Goal: Transaction & Acquisition: Purchase product/service

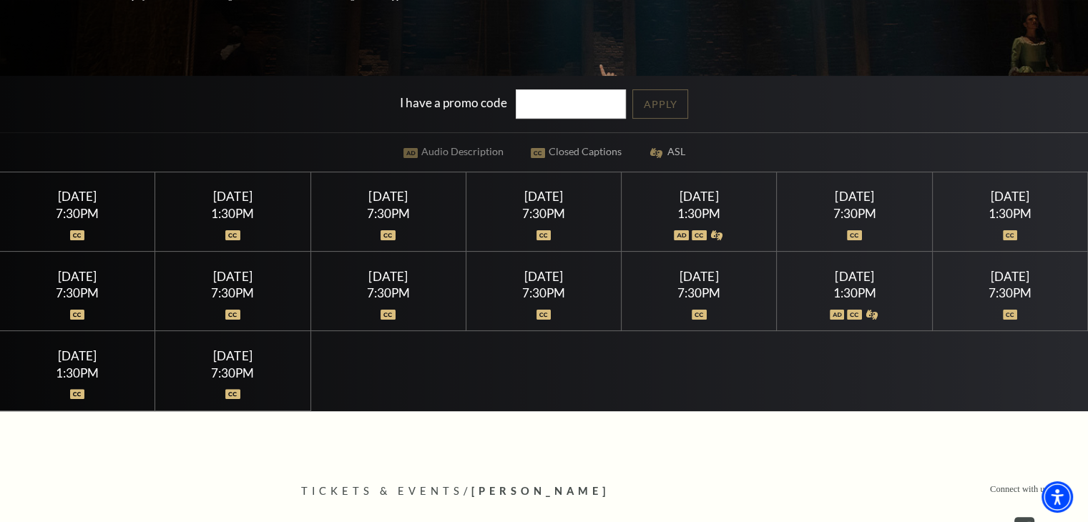
scroll to position [335, 0]
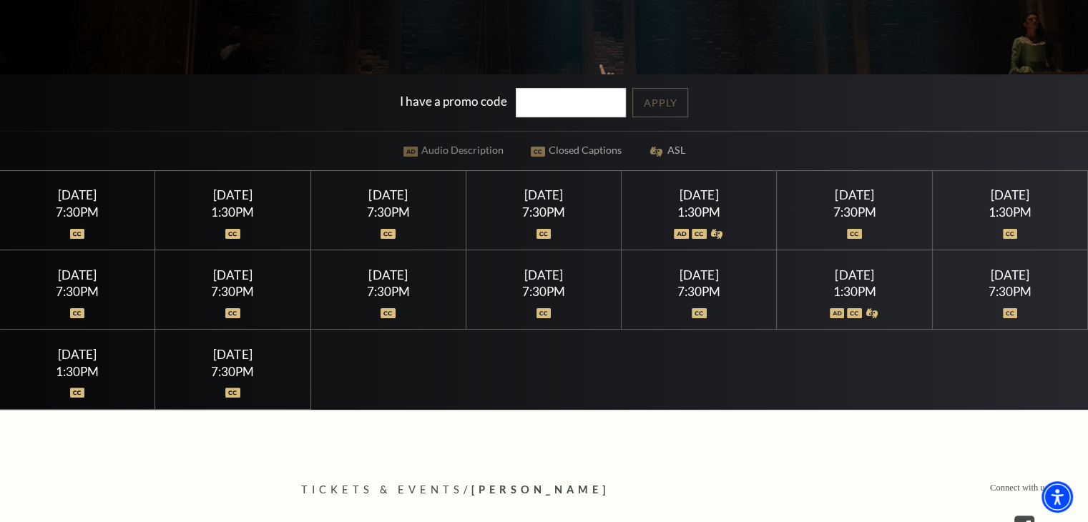
click at [83, 212] on div "7:30PM" at bounding box center [77, 212] width 121 height 12
click at [77, 234] on img at bounding box center [77, 234] width 15 height 10
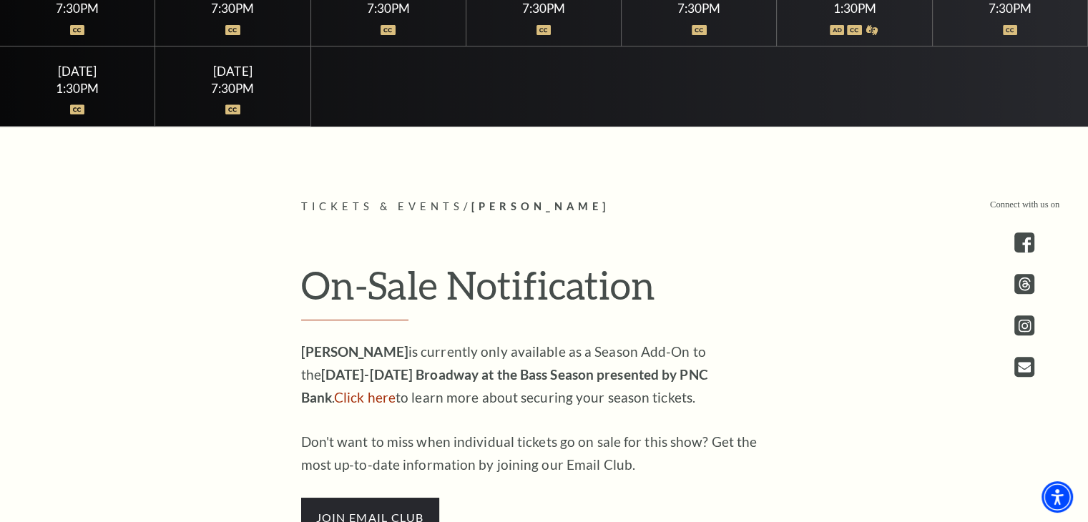
scroll to position [703, 0]
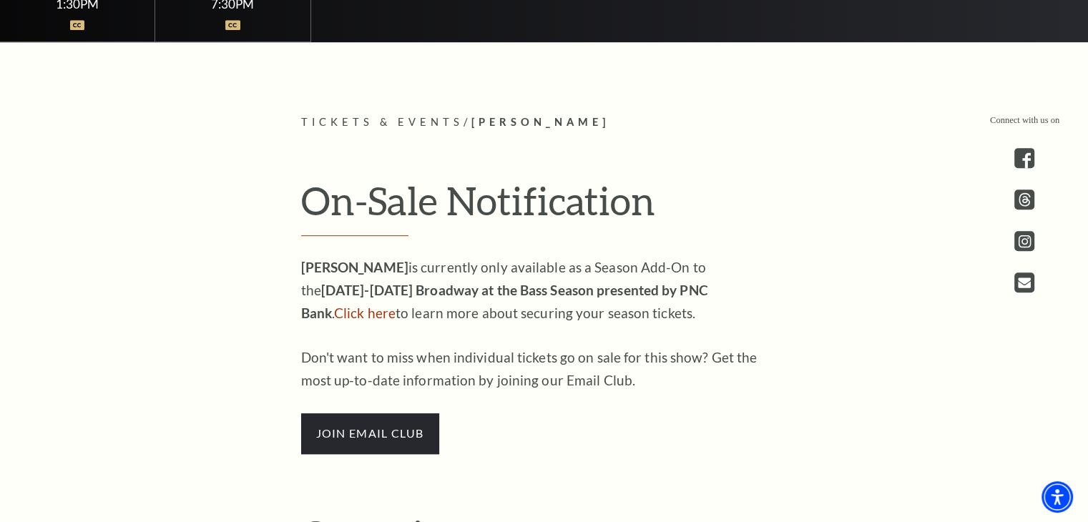
click at [648, 296] on p "HAMILTON is currently only available as a Season Add-On to the 2025-2026 Broadw…" at bounding box center [533, 290] width 465 height 69
click at [396, 305] on link "Click here" at bounding box center [365, 313] width 62 height 16
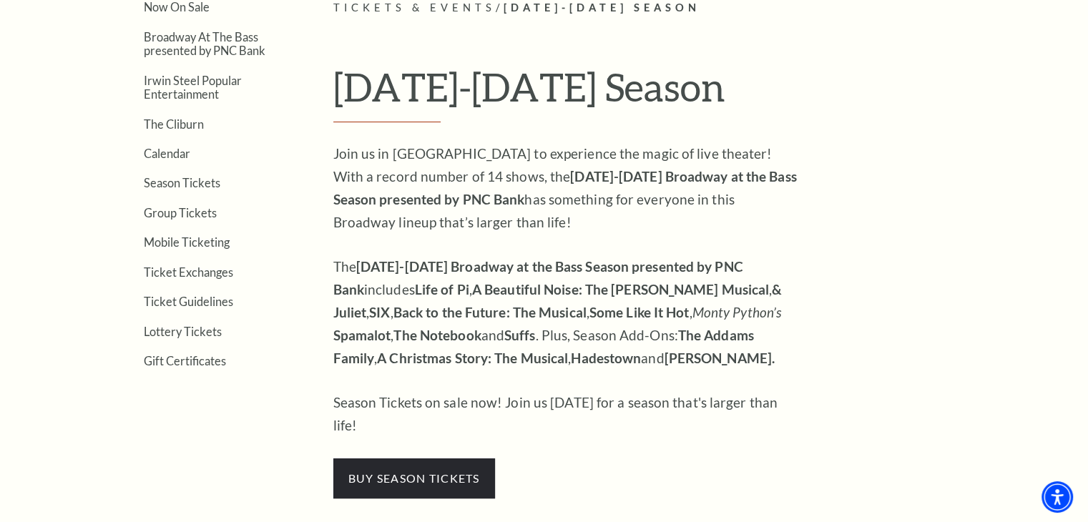
scroll to position [496, 0]
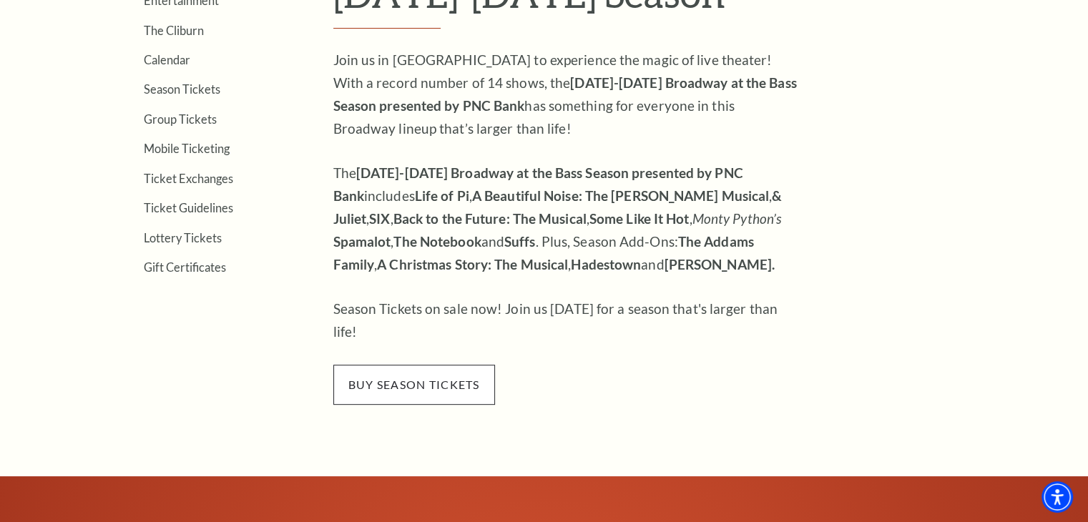
click at [406, 365] on span "buy season tickets" at bounding box center [414, 385] width 162 height 40
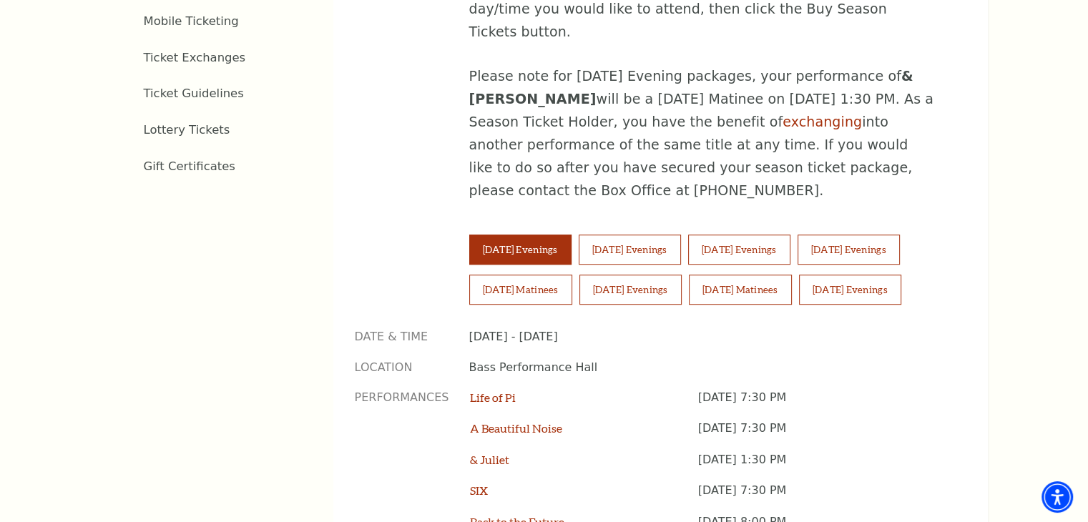
scroll to position [901, 0]
click at [770, 234] on button "[DATE] Evenings" at bounding box center [739, 249] width 102 height 30
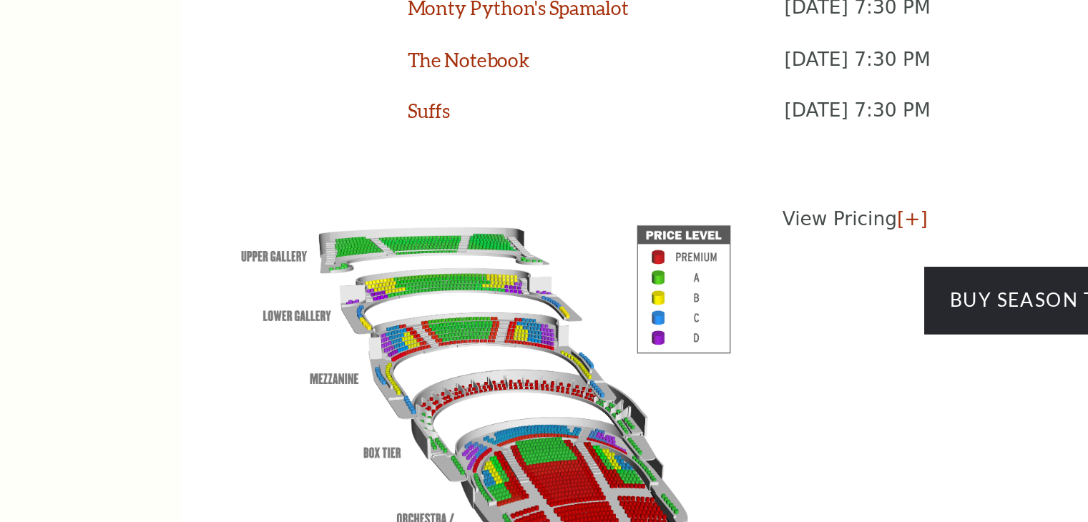
scroll to position [1339, 0]
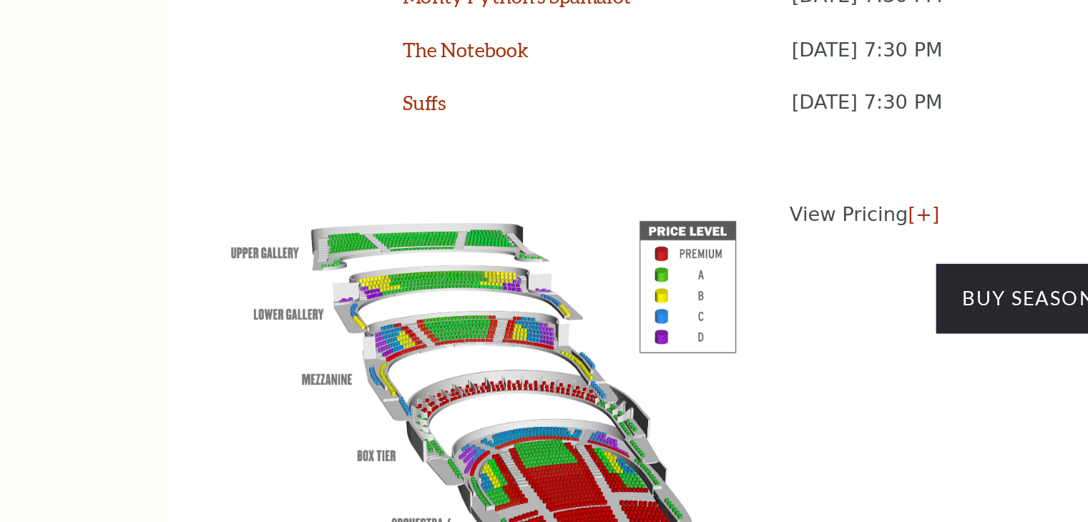
click at [567, 363] on img at bounding box center [518, 372] width 326 height 217
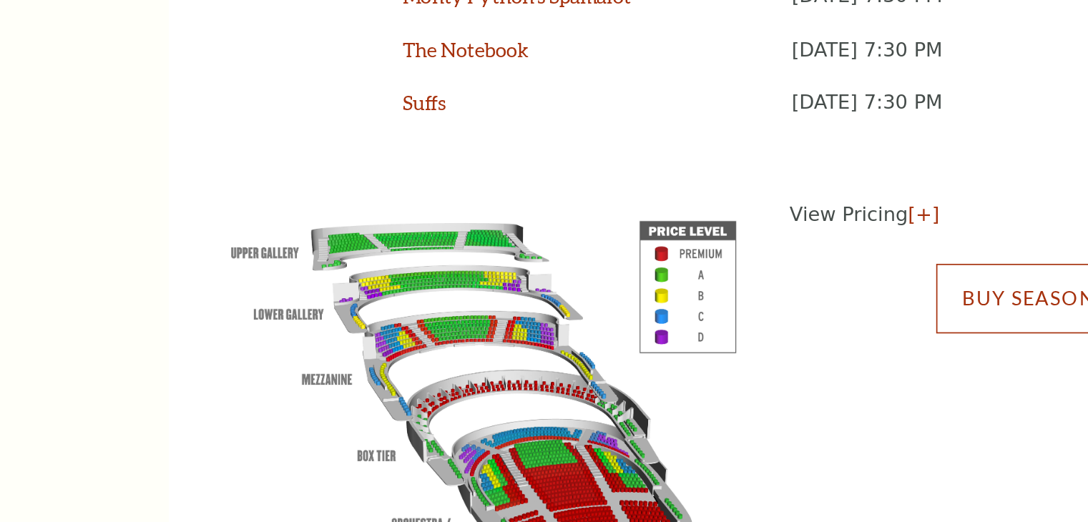
click at [798, 301] on link "Buy Season Tickets" at bounding box center [864, 321] width 162 height 40
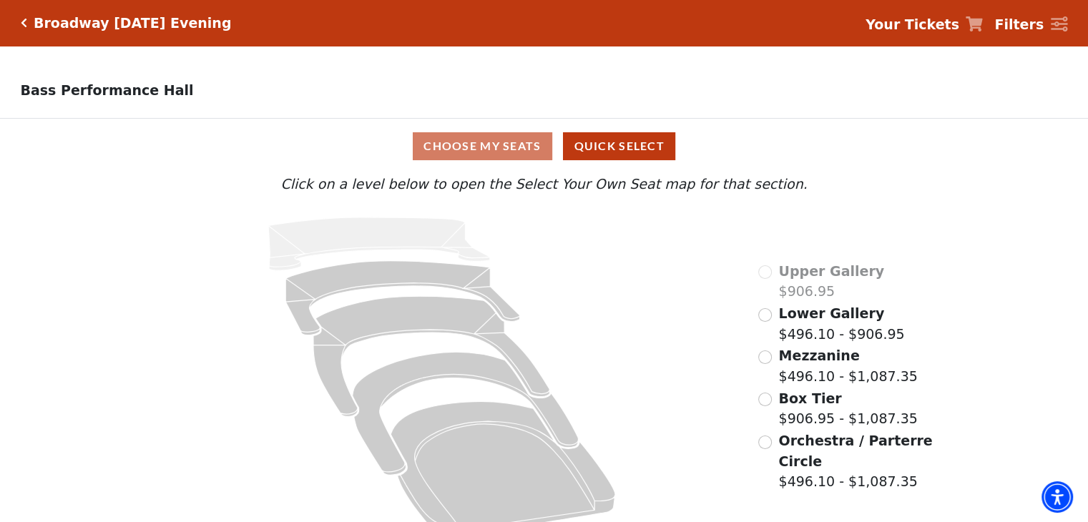
scroll to position [29, 0]
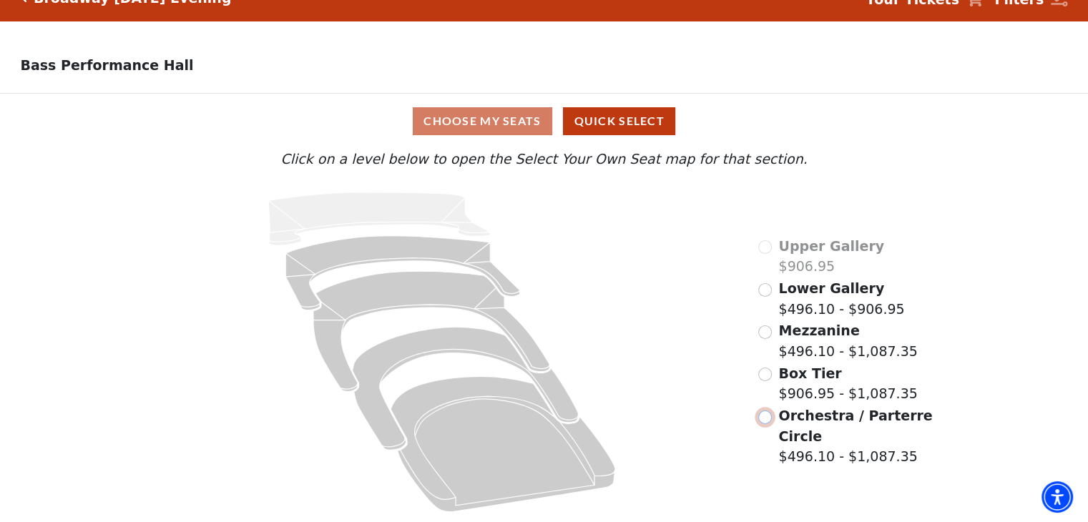
click at [764, 418] on input "Orchestra / Parterre Circle$496.10 - $1,087.35\a" at bounding box center [765, 418] width 14 height 14
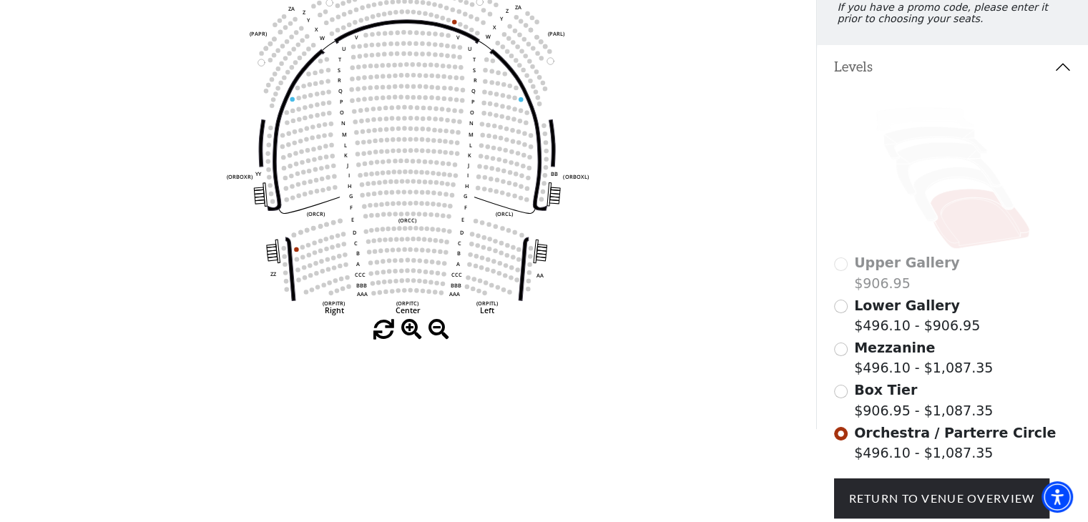
scroll to position [226, 0]
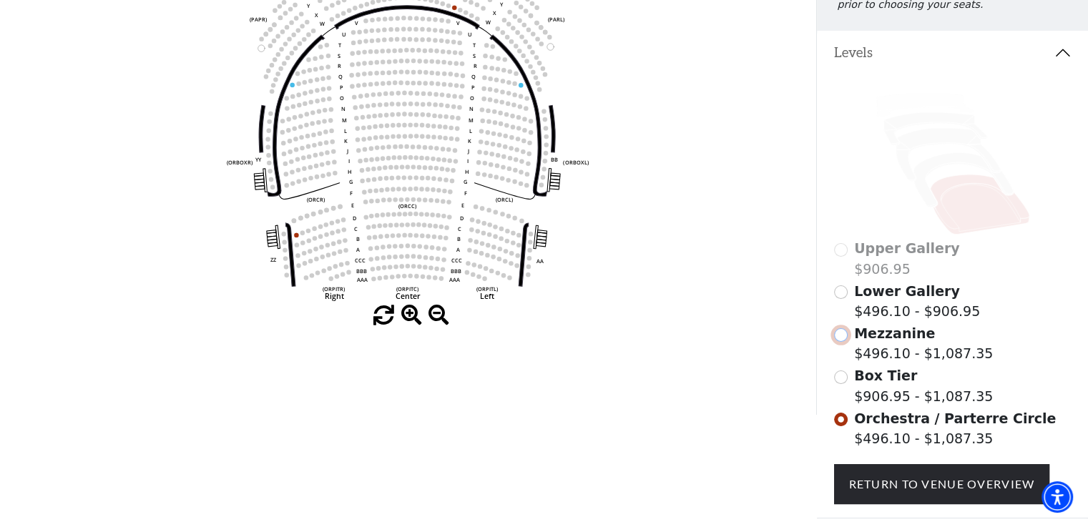
click at [843, 342] on input "Mezzanine$496.10 - $1,087.35\a" at bounding box center [841, 335] width 14 height 14
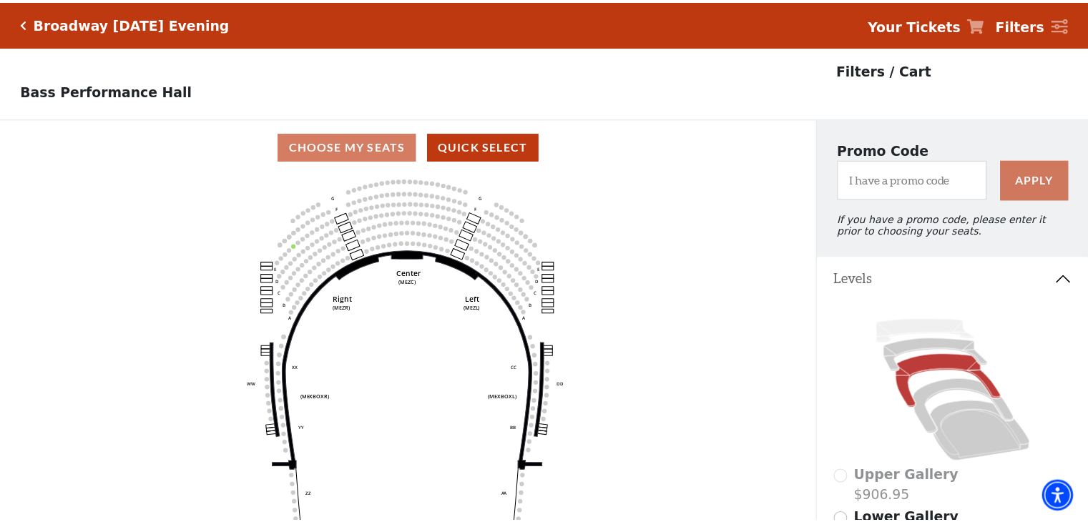
scroll to position [66, 0]
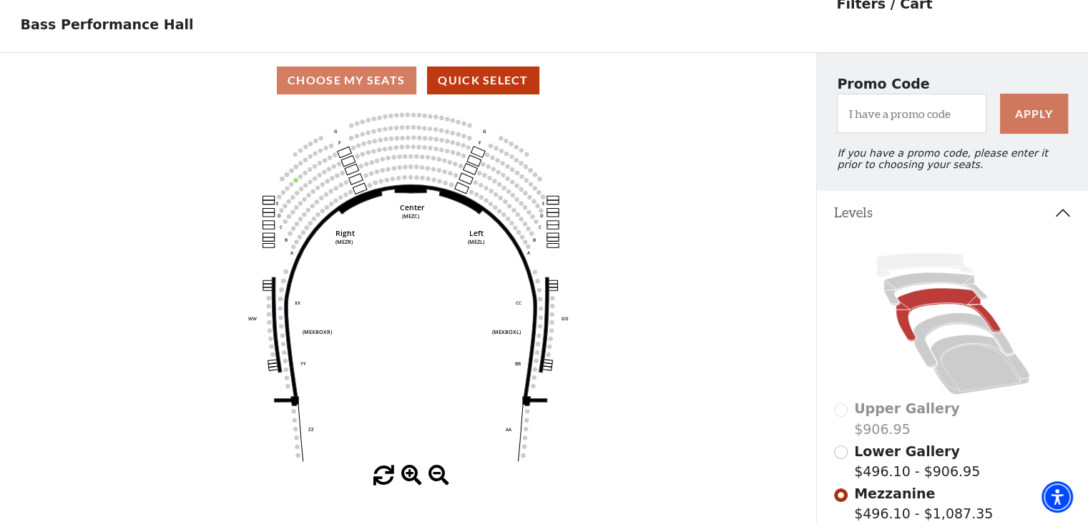
click at [888, 459] on span "Lower Gallery" at bounding box center [907, 452] width 106 height 16
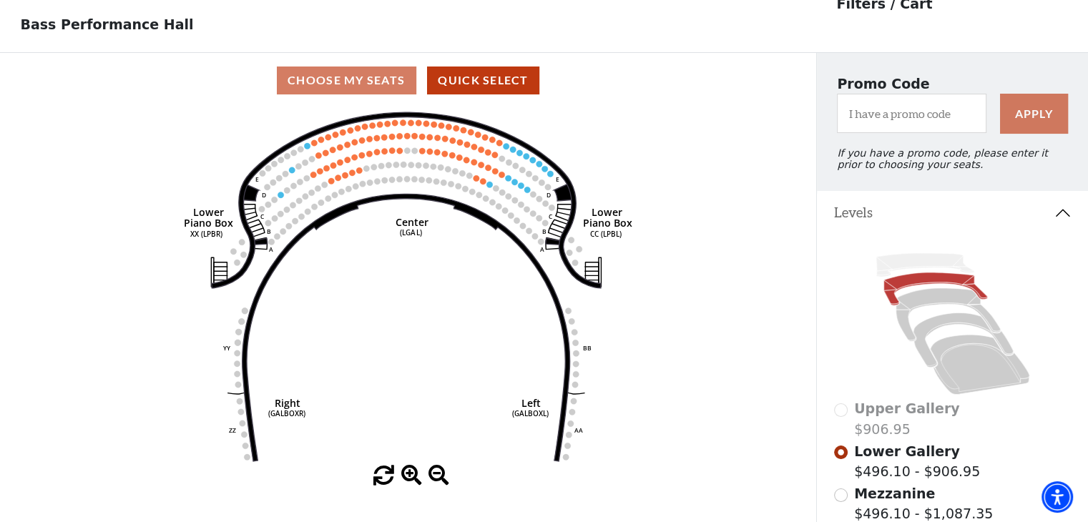
scroll to position [177, 0]
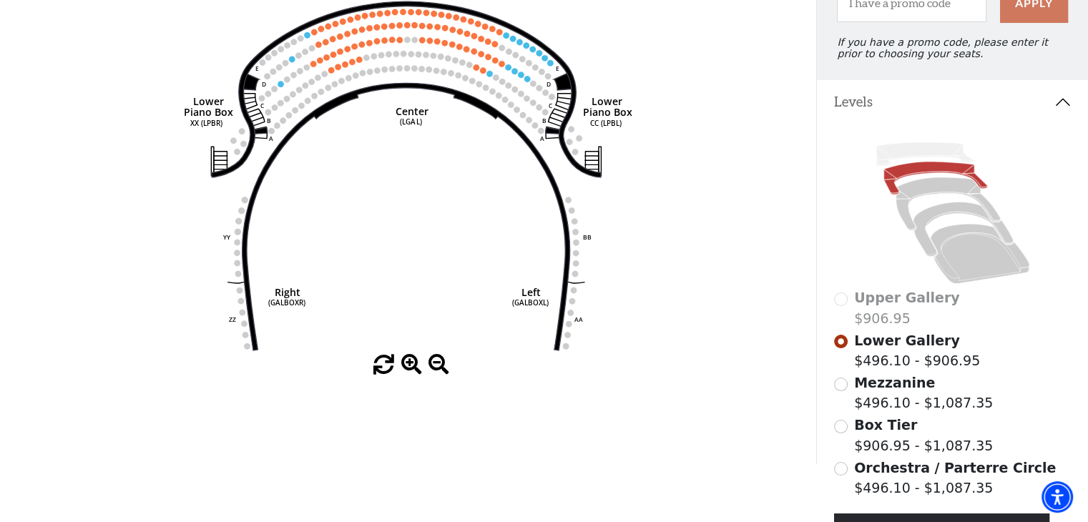
click at [848, 438] on div "Box Tier $906.95 - $1,087.35" at bounding box center [953, 435] width 238 height 41
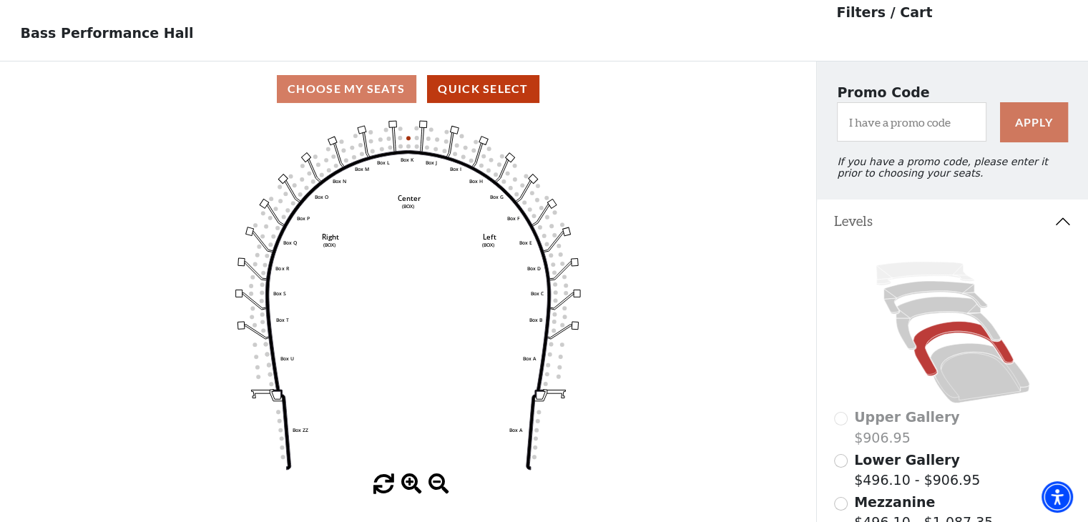
scroll to position [66, 0]
